Goal: Task Accomplishment & Management: Manage account settings

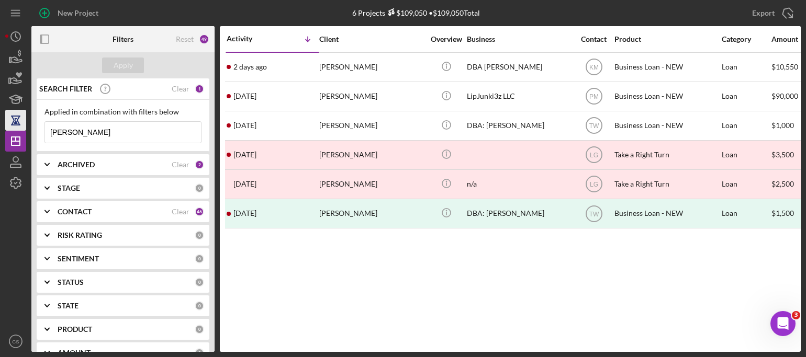
drag, startPoint x: 86, startPoint y: 130, endPoint x: 9, endPoint y: 125, distance: 76.6
click at [9, 128] on div "New Project 6 Projects $109,050 • $109,050 Total [PERSON_NAME] Export Icon/Expo…" at bounding box center [402, 176] width 795 height 352
type input "MARSCHELLE"
click at [134, 65] on button "Apply" at bounding box center [123, 66] width 42 height 16
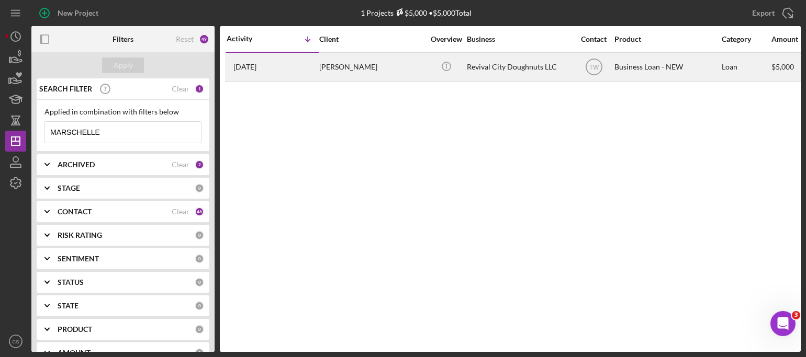
click at [253, 69] on time "[DATE]" at bounding box center [244, 67] width 23 height 8
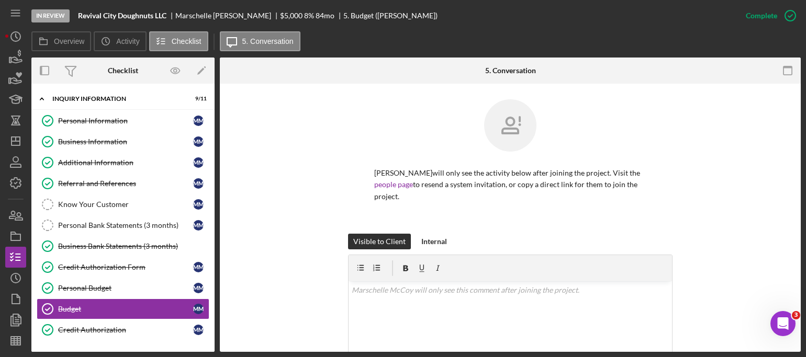
scroll to position [89, 0]
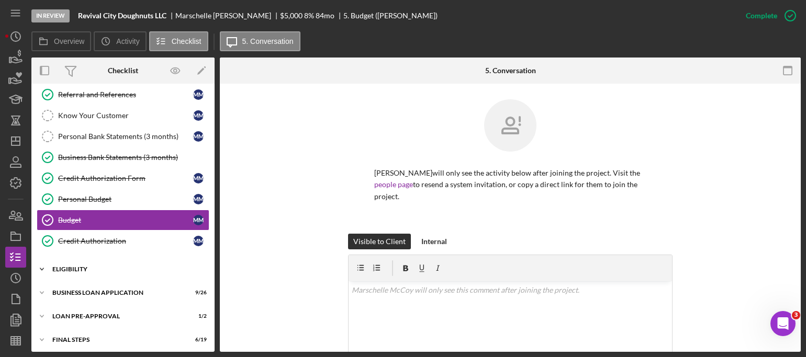
click at [39, 267] on icon "Icon/Expander" at bounding box center [41, 269] width 21 height 21
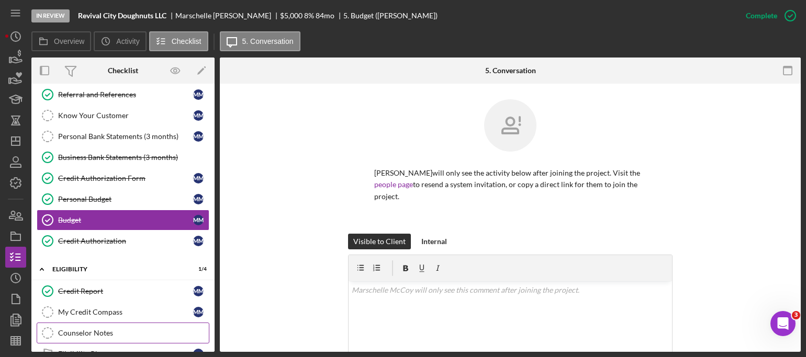
scroll to position [194, 0]
